Goal: Task Accomplishment & Management: Manage account settings

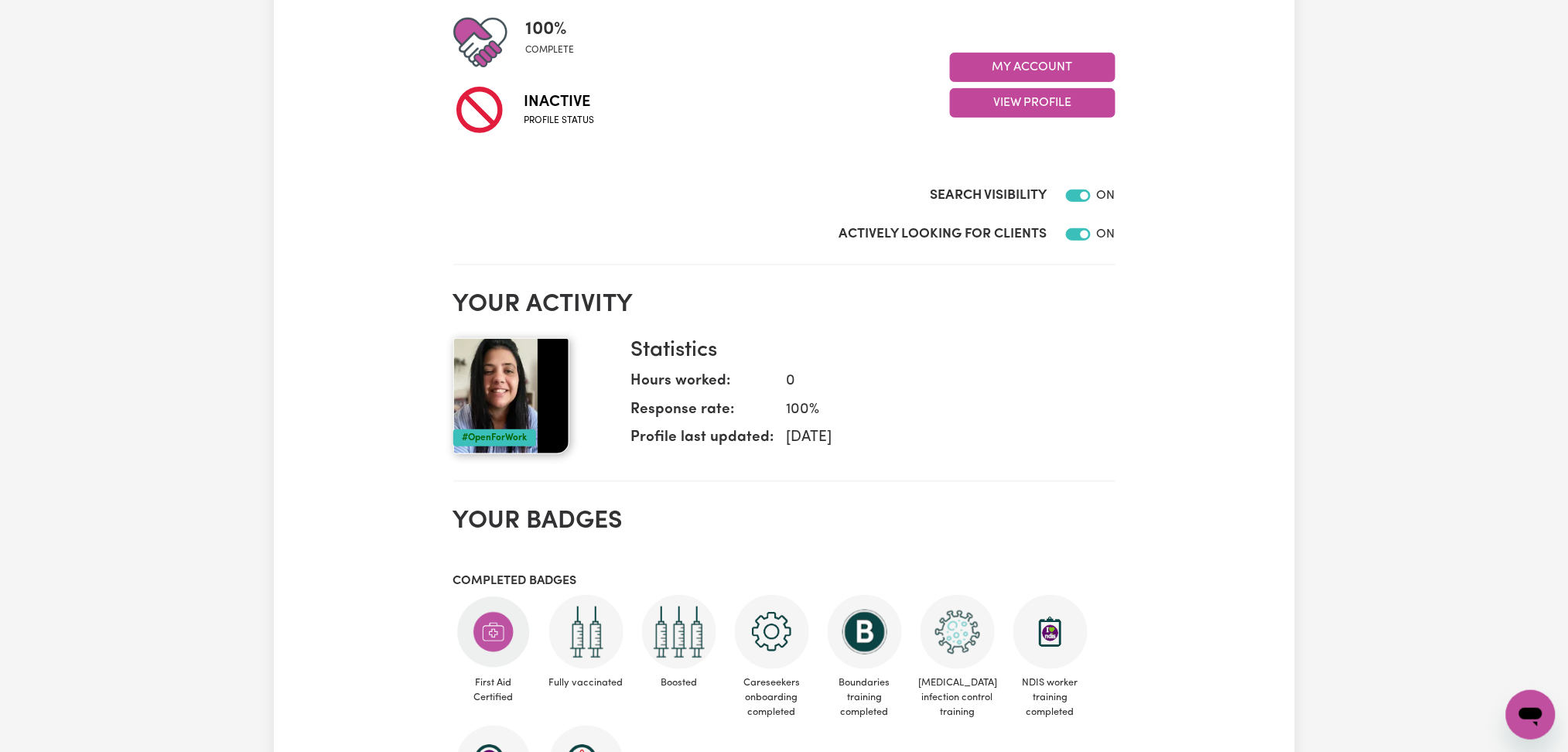
scroll to position [103, 0]
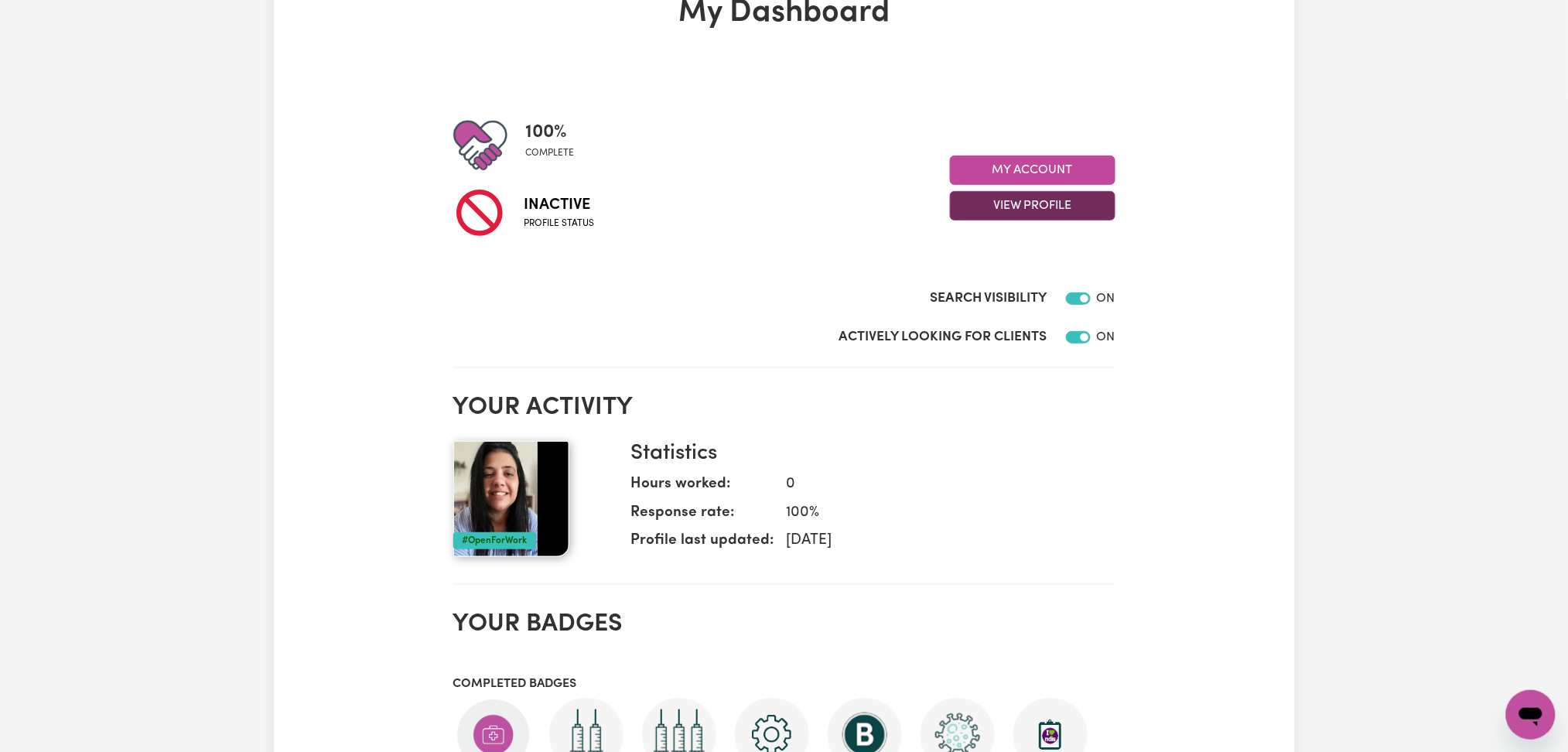
click at [1029, 193] on button "View Profile" at bounding box center [1032, 205] width 166 height 29
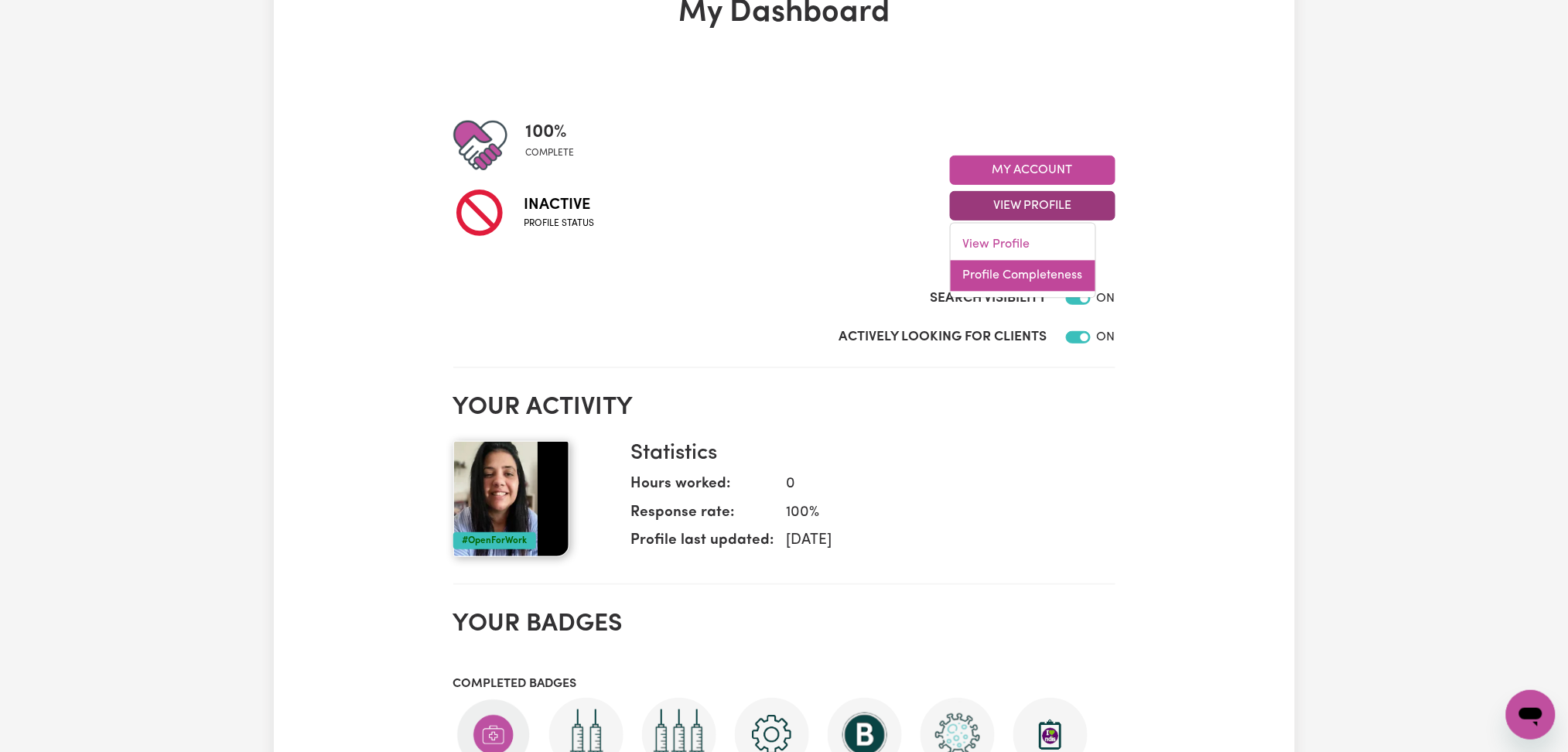
click at [1007, 270] on link "Profile Completeness" at bounding box center [1022, 276] width 144 height 31
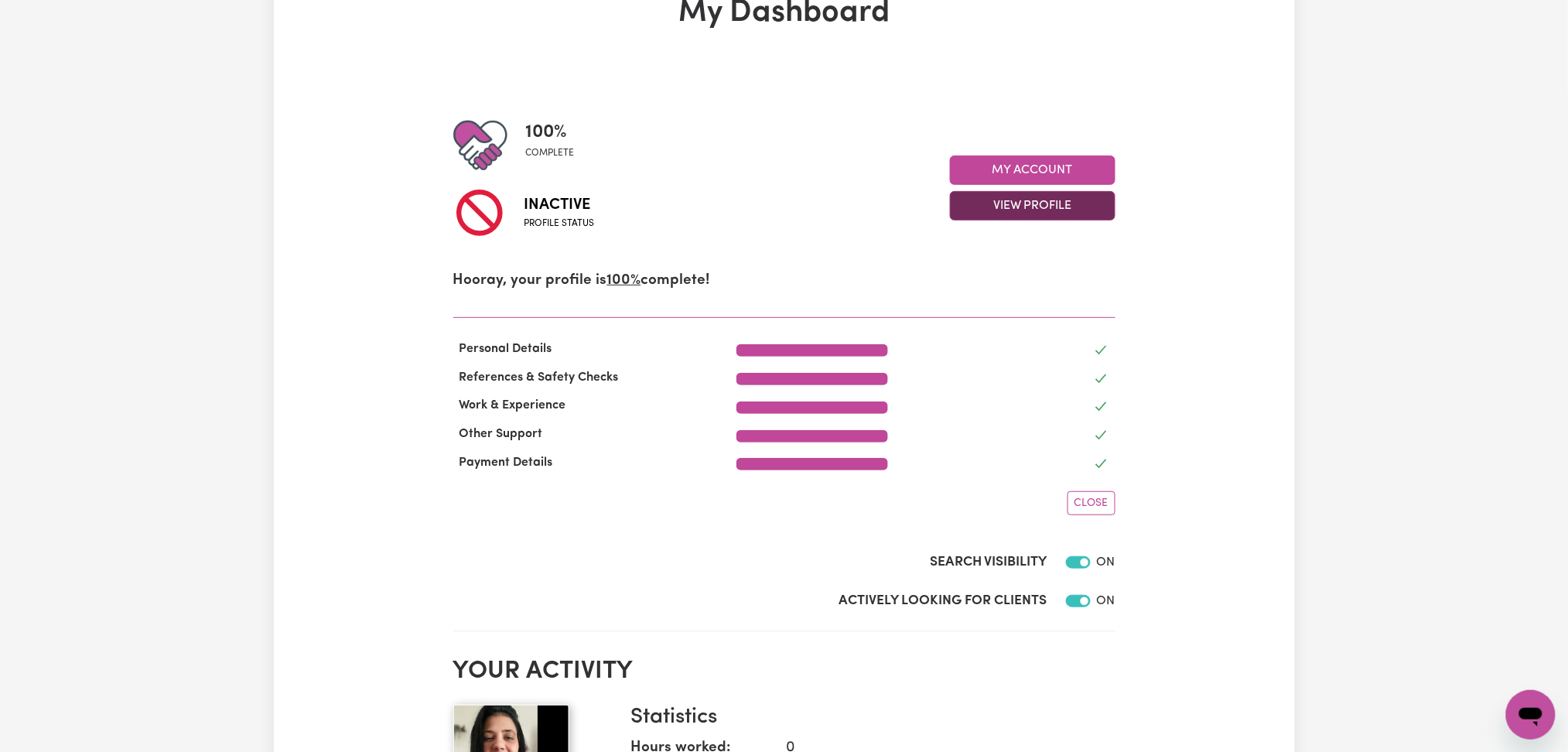
click at [1015, 211] on button "View Profile" at bounding box center [1032, 205] width 166 height 29
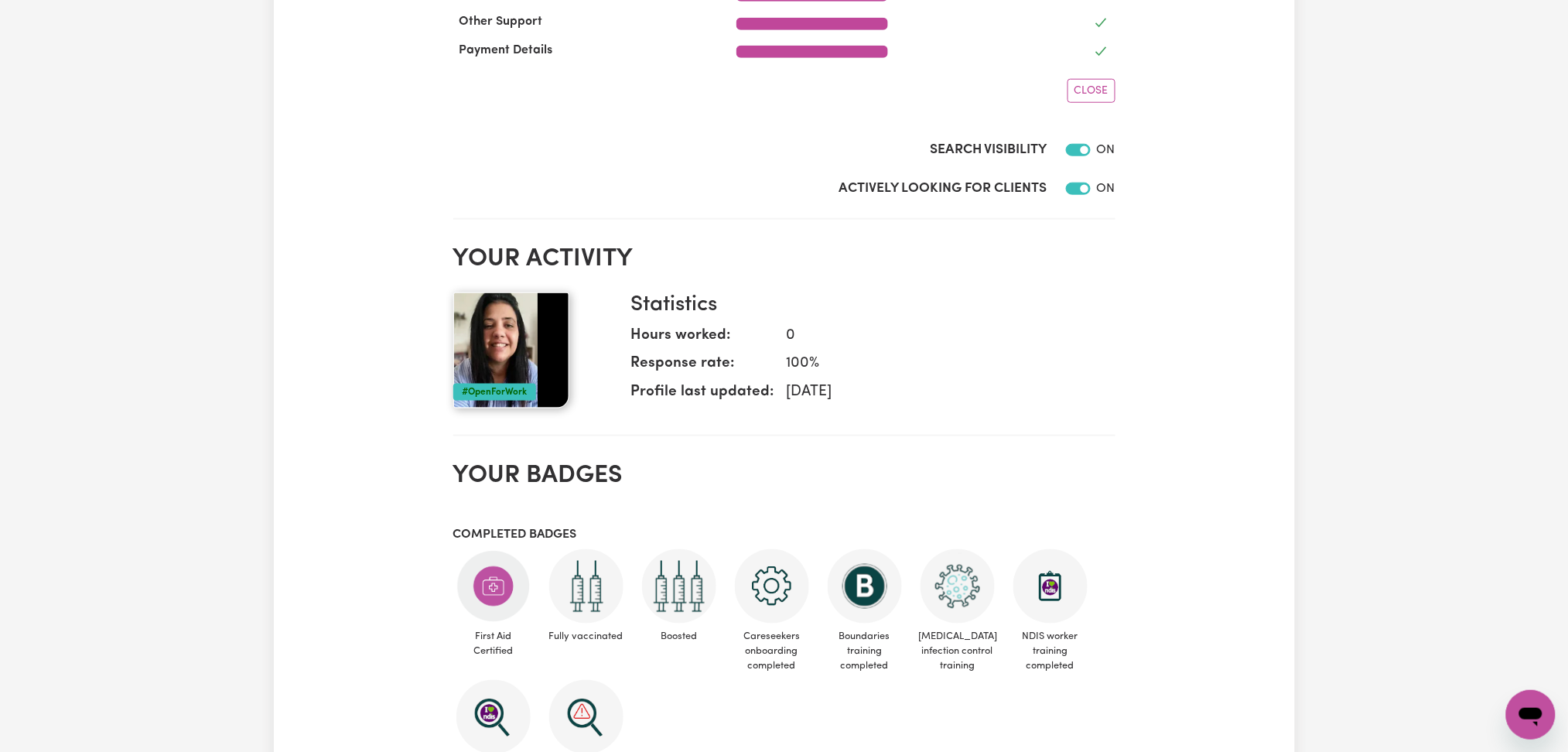
scroll to position [309, 0]
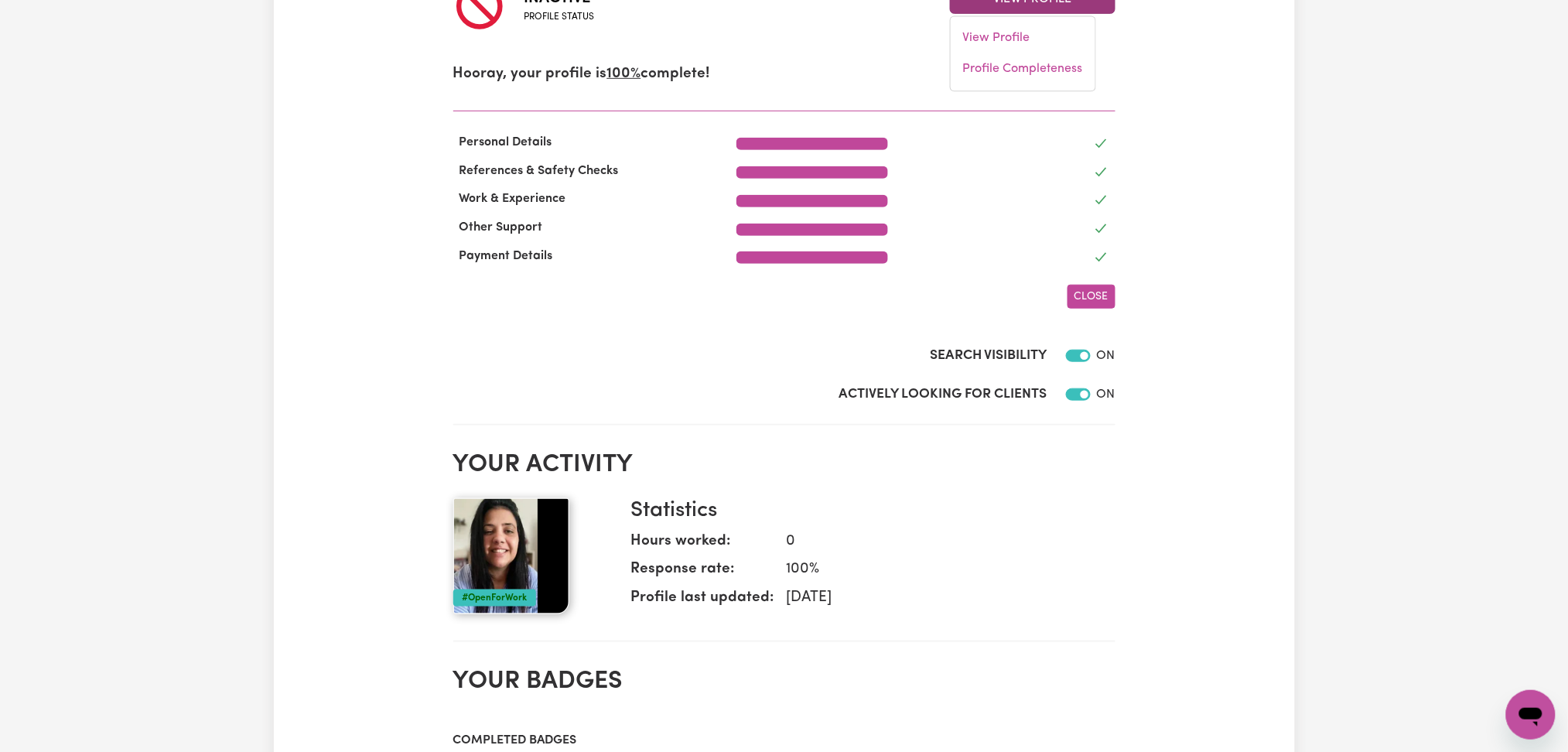
click at [1092, 303] on button "Close" at bounding box center [1091, 297] width 48 height 24
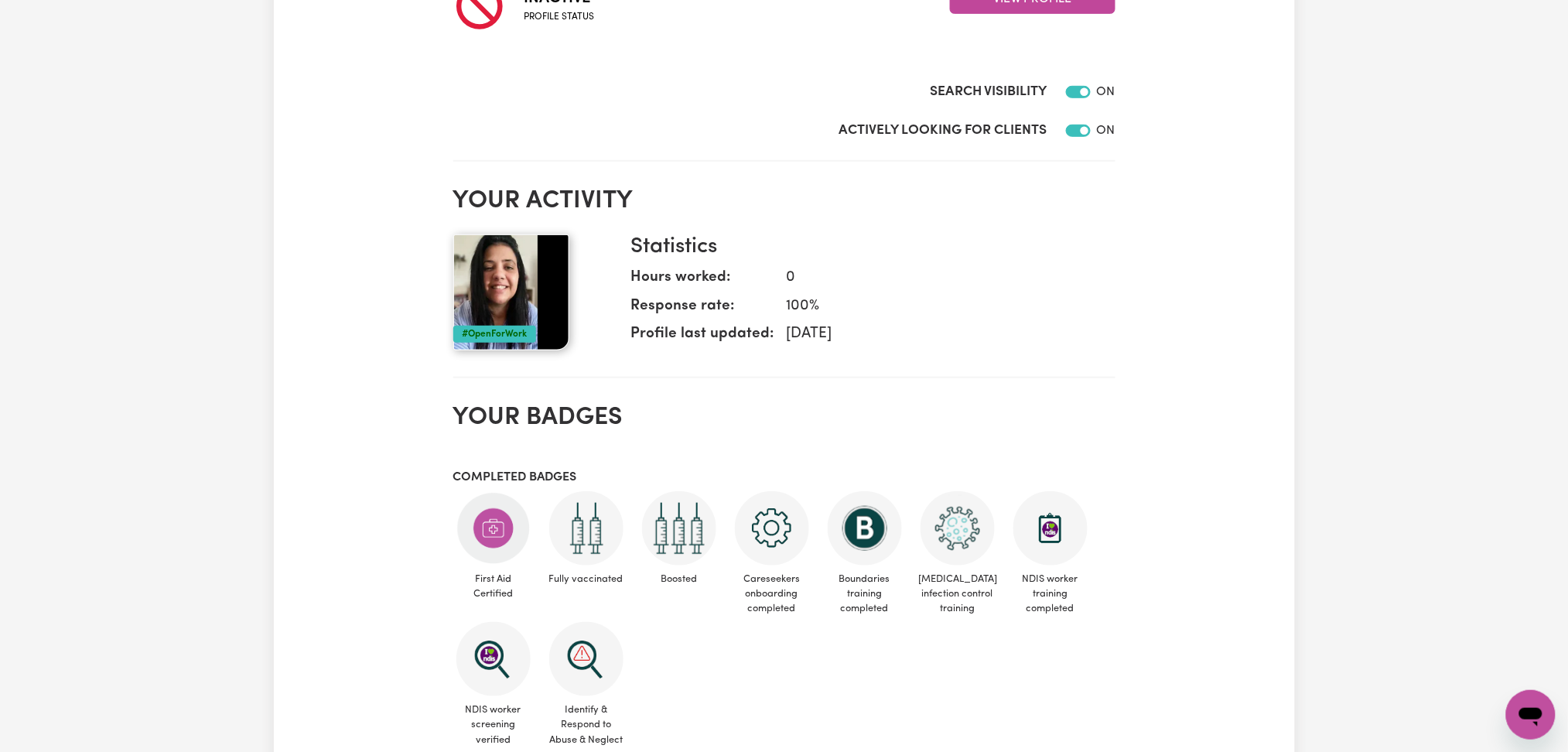
scroll to position [103, 0]
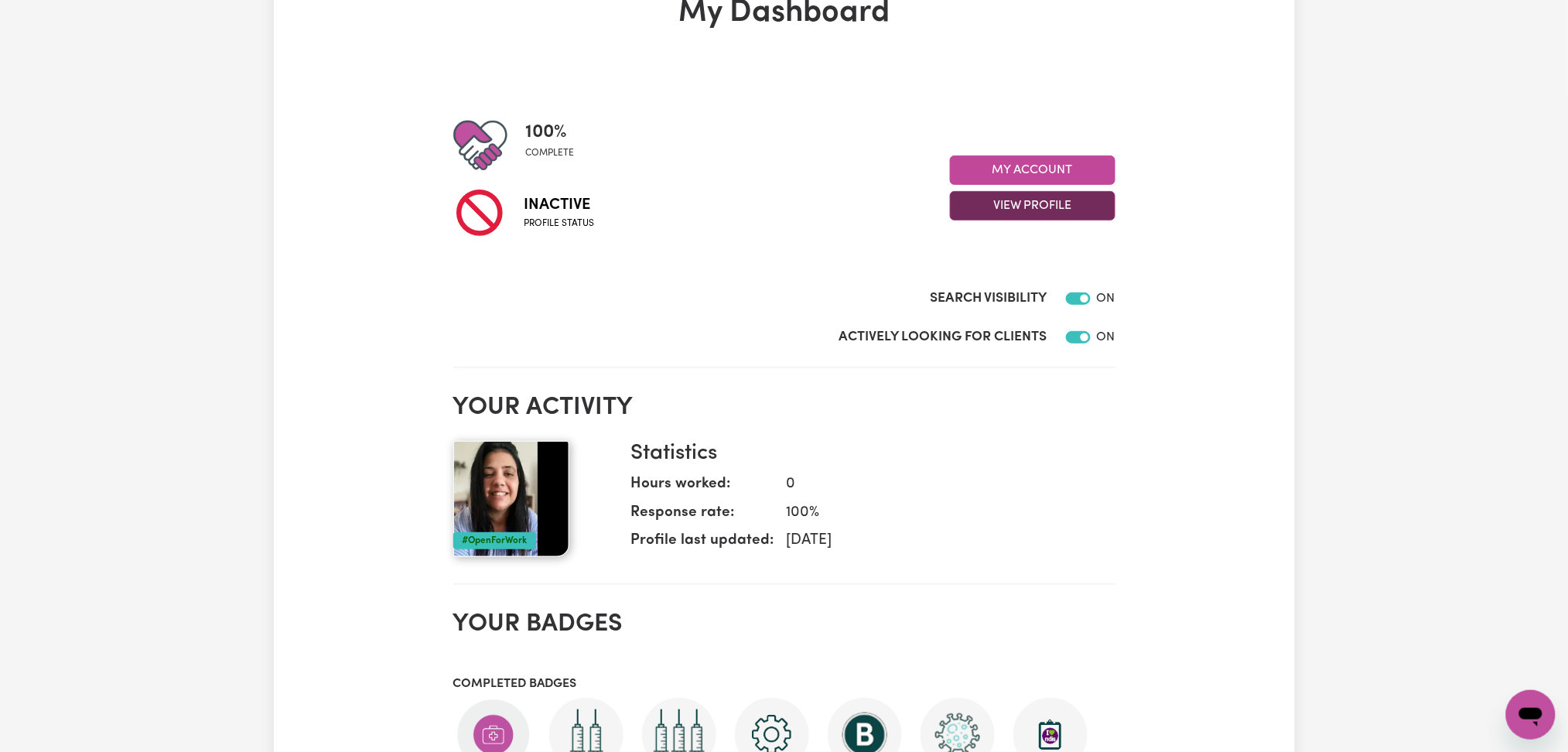
click at [1023, 207] on button "View Profile" at bounding box center [1032, 205] width 166 height 29
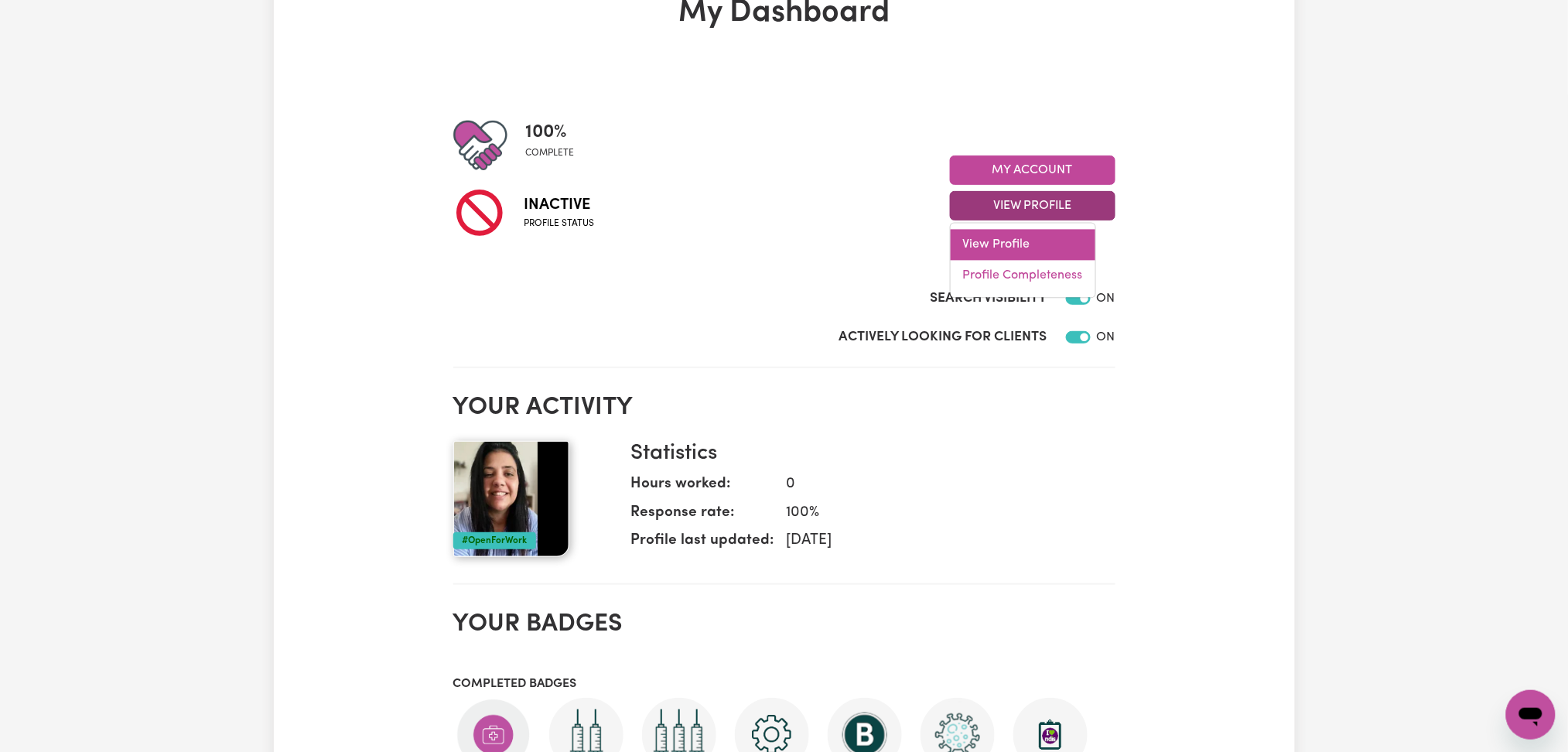
click at [1026, 243] on link "View Profile" at bounding box center [1022, 245] width 144 height 31
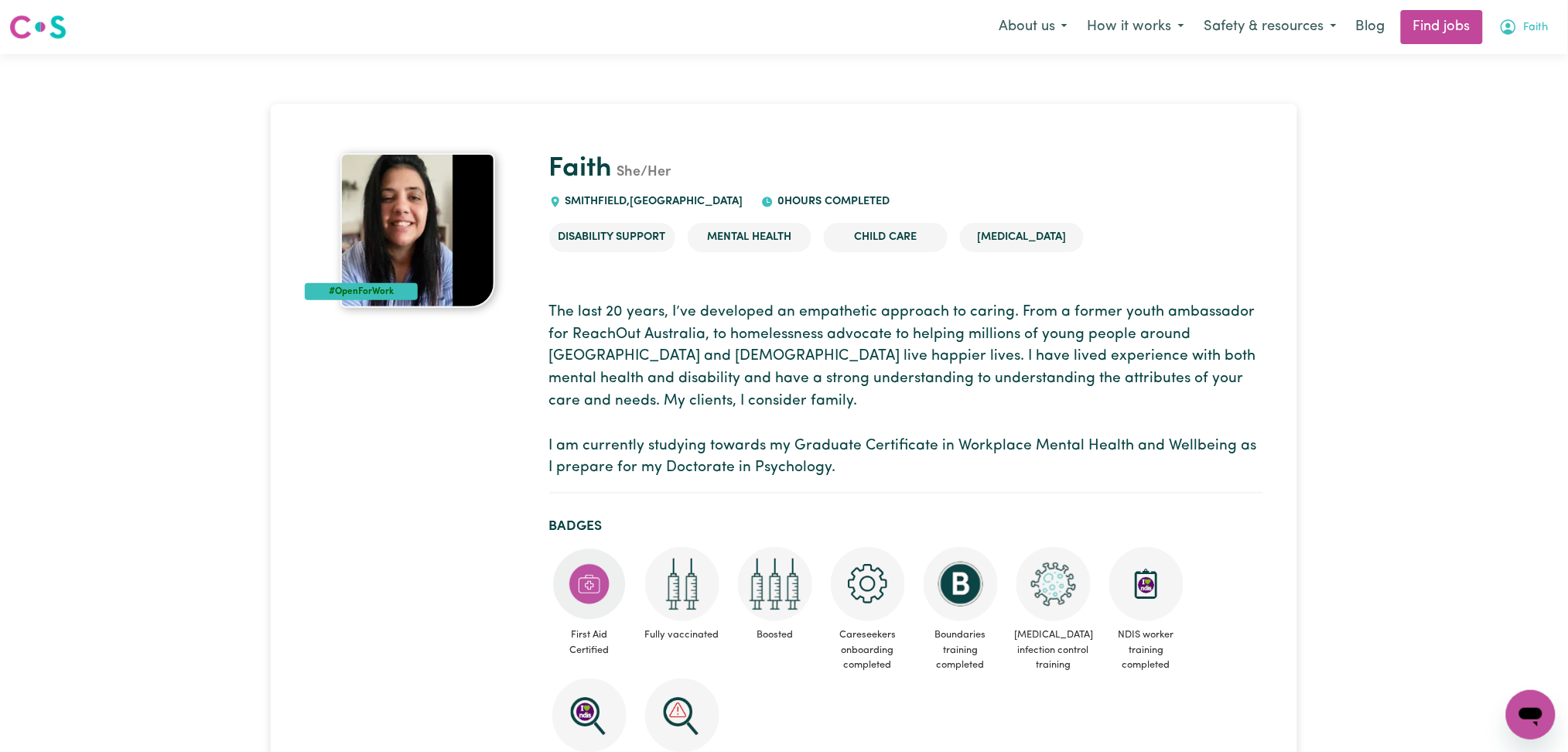
click at [1515, 32] on icon "My Account" at bounding box center [1507, 26] width 18 height 18
click at [1472, 117] on link "Logout" at bounding box center [1496, 118] width 122 height 29
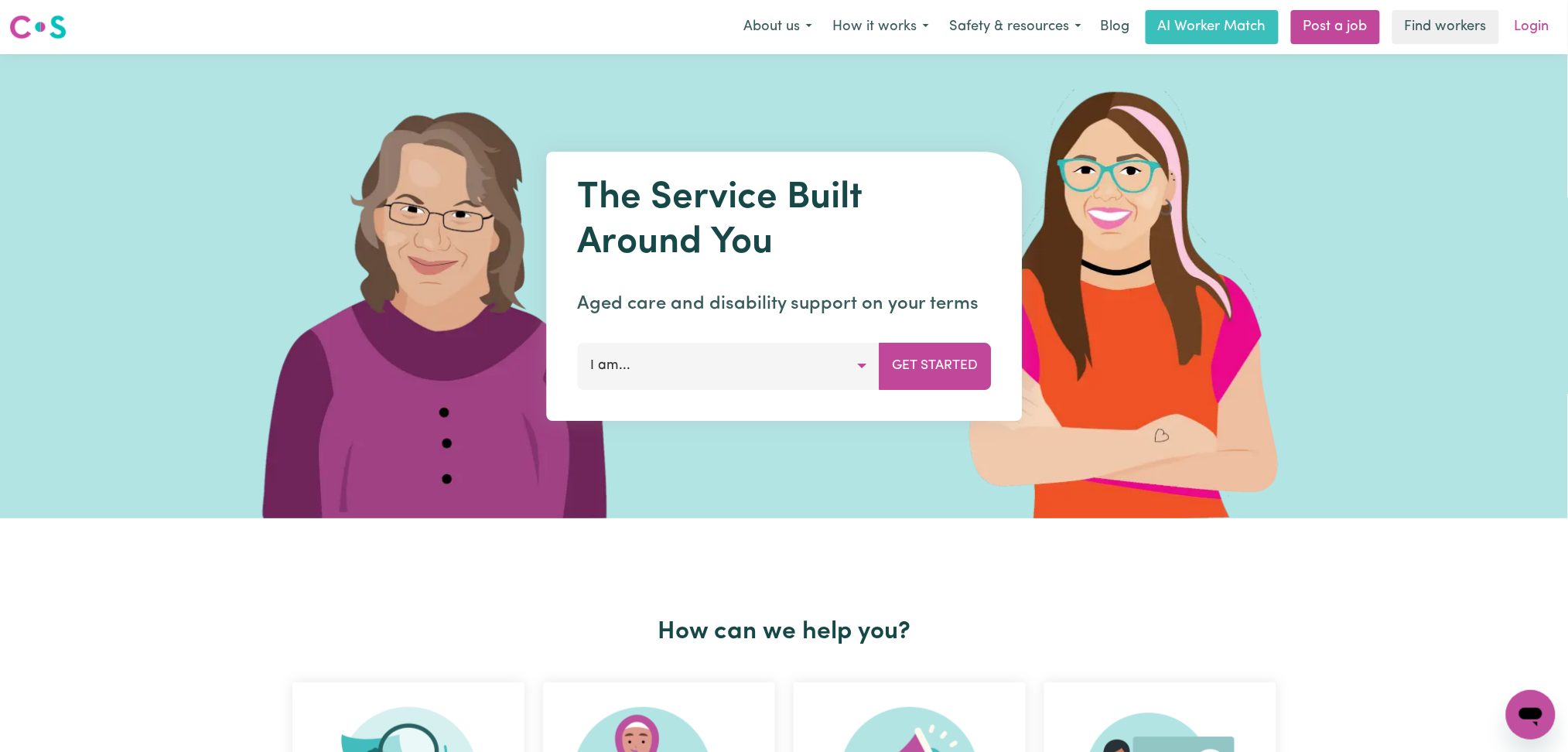
click at [1537, 23] on link "Login" at bounding box center [1531, 26] width 53 height 34
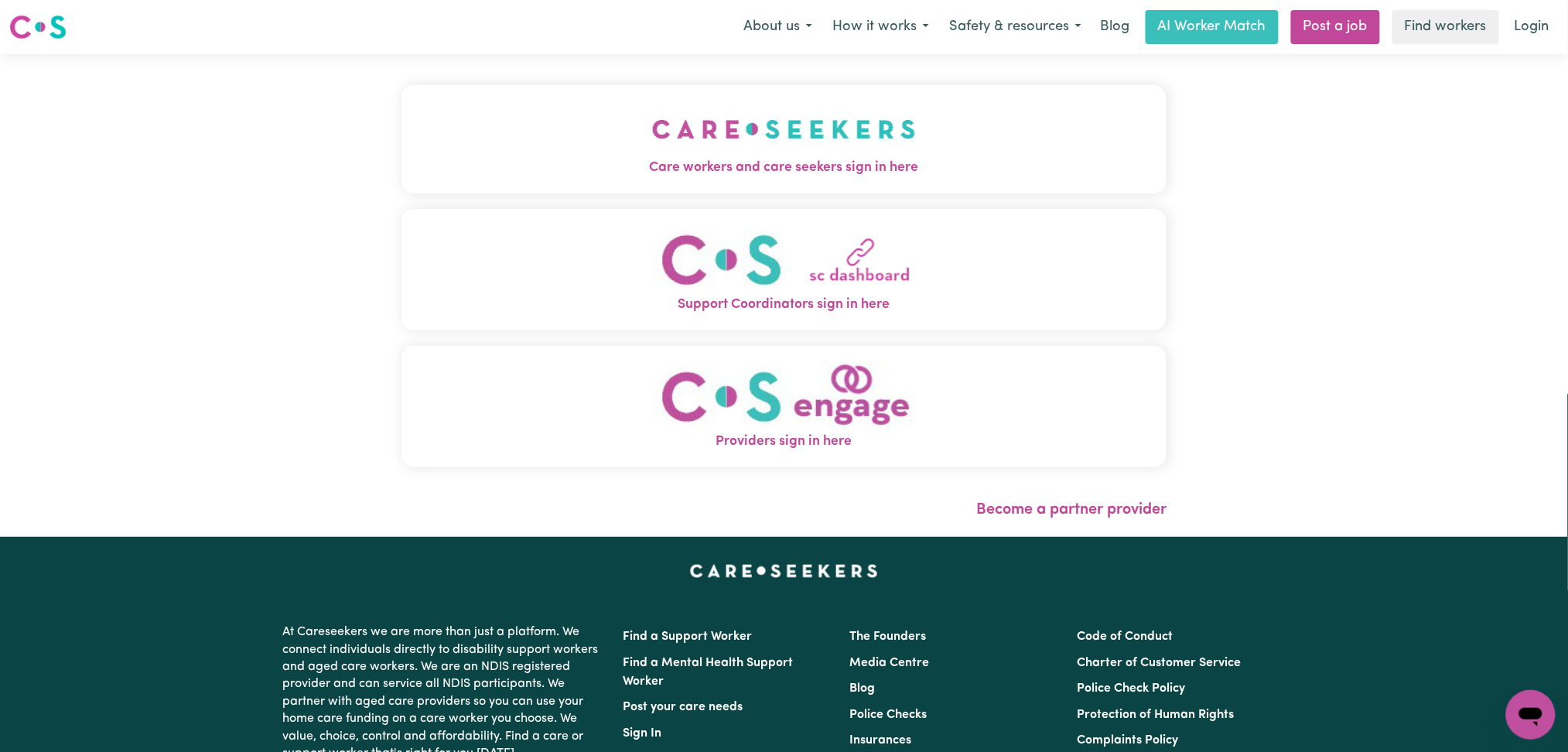
click at [692, 159] on div "Care workers and care seekers sign in here Support Coordinators sign in here Pr…" at bounding box center [784, 296] width 784 height 483
click at [575, 156] on button "Care workers and care seekers sign in here" at bounding box center [784, 140] width 766 height 109
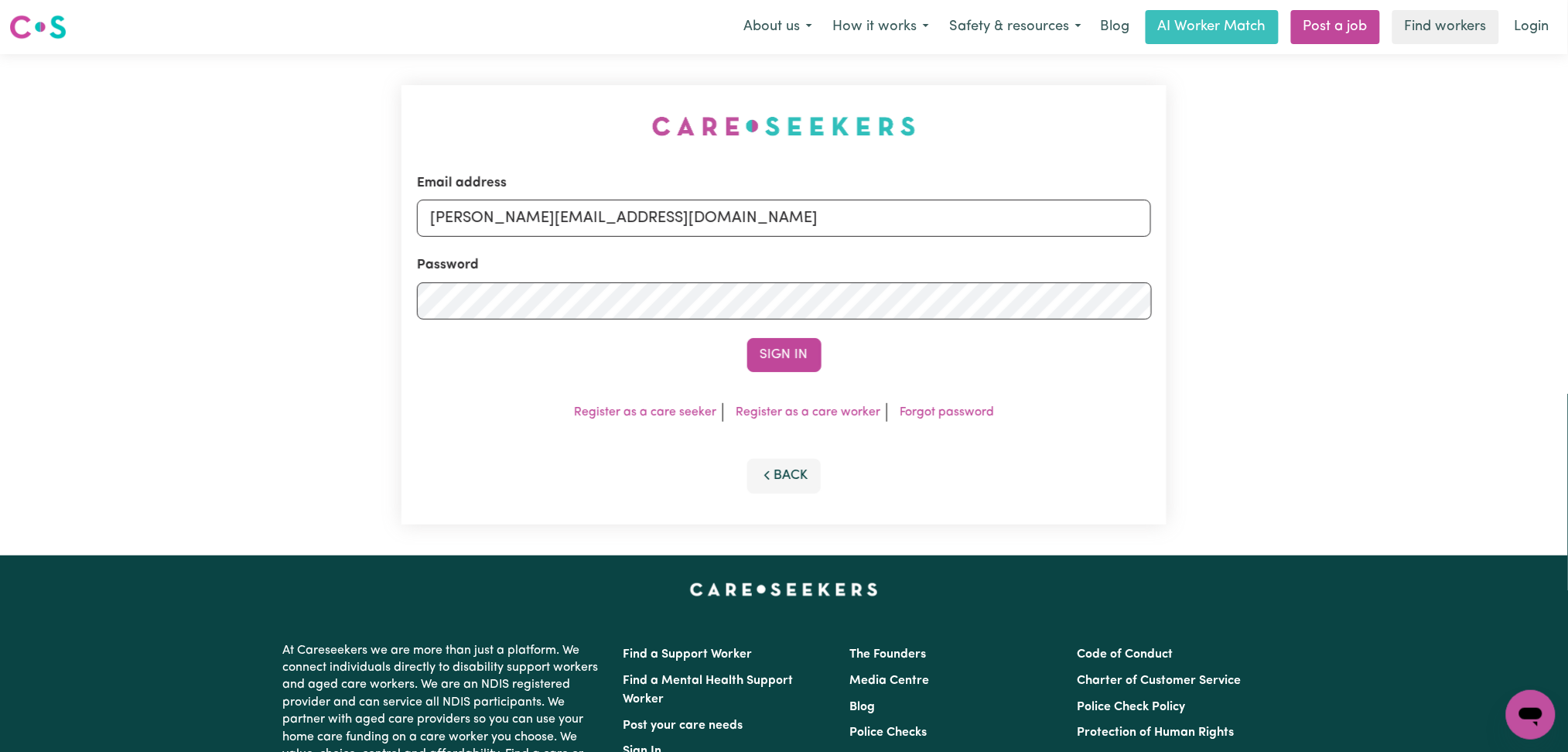
click at [600, 237] on form "Email address toni@careseekers.com.au Password Sign In" at bounding box center [784, 272] width 735 height 199
click at [587, 195] on div "Email address toni@careseekers.com.au" at bounding box center [784, 204] width 735 height 63
drag, startPoint x: 587, startPoint y: 213, endPoint x: 587, endPoint y: 228, distance: 15.0
click at [587, 213] on input "toni@careseekers.com.au" at bounding box center [784, 218] width 735 height 37
drag, startPoint x: 509, startPoint y: 220, endPoint x: 995, endPoint y: 237, distance: 486.3
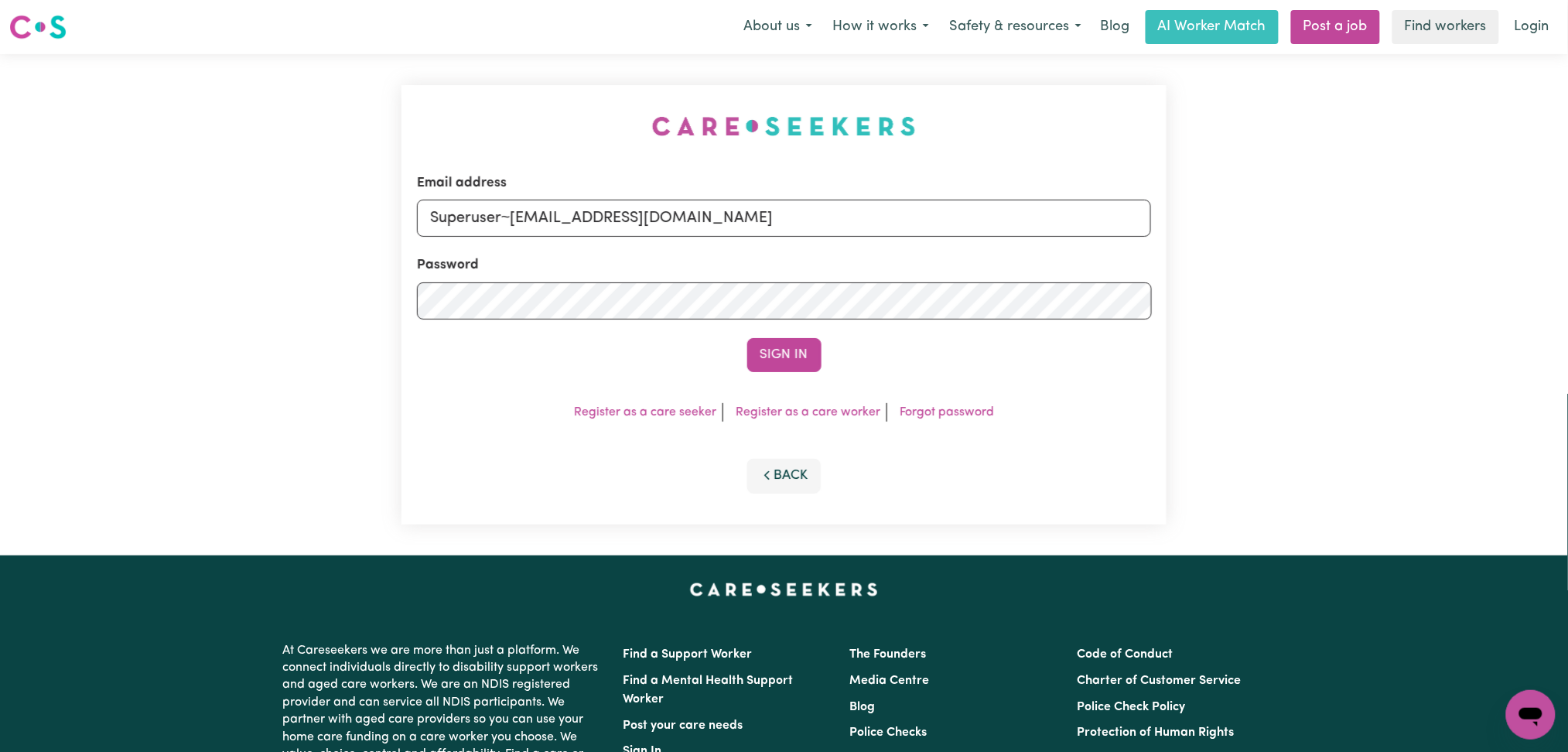
click at [995, 237] on form "Email address Superuser~jakedworkin@hotmail.com Password Sign In" at bounding box center [784, 272] width 735 height 199
type input "Superuser~lav_dsouza@yahoo.com"
click at [789, 347] on button "Sign In" at bounding box center [784, 355] width 75 height 34
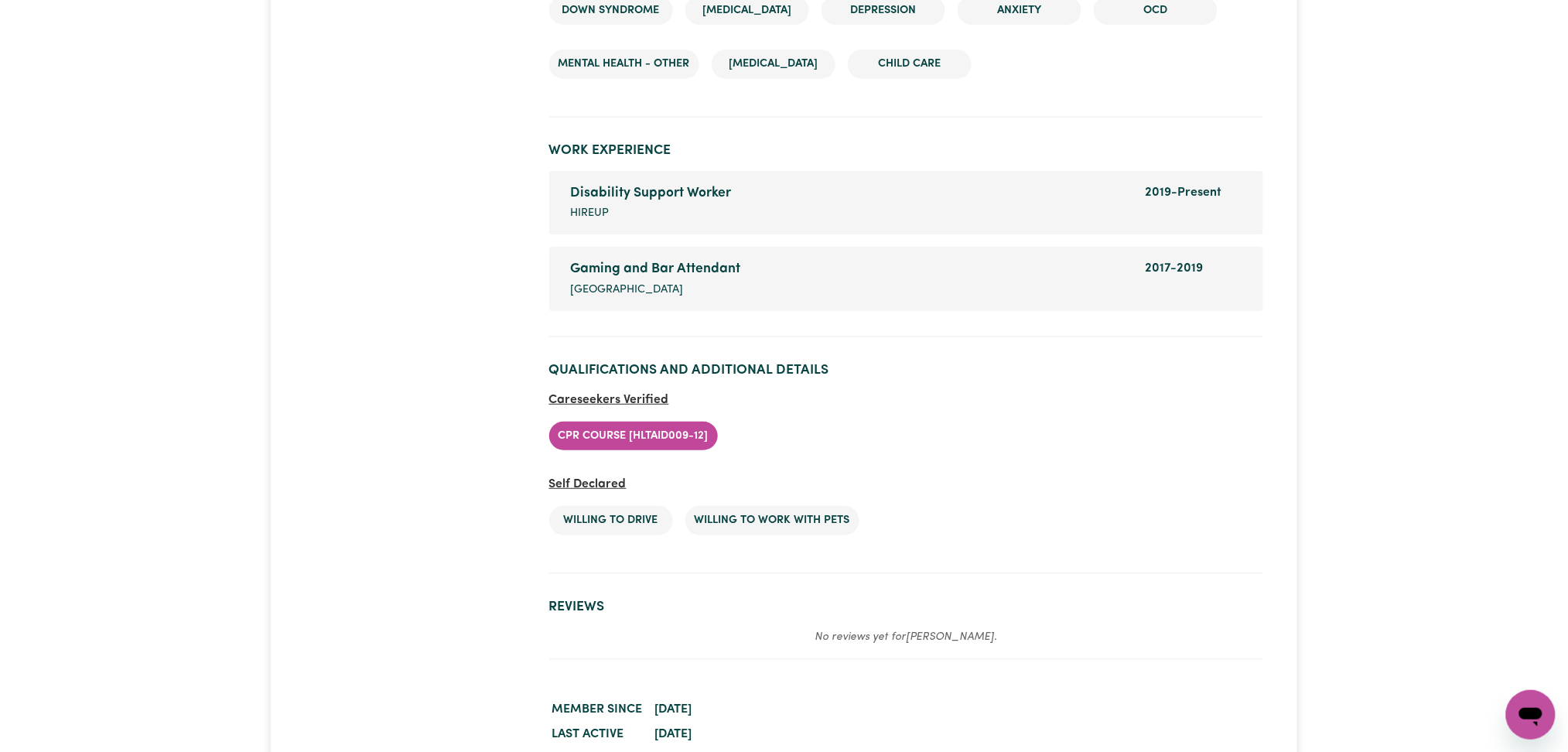
scroll to position [2476, 0]
